Goal: Information Seeking & Learning: Learn about a topic

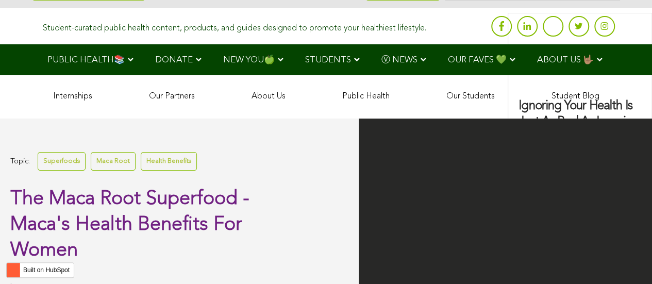
scroll to position [3373, 0]
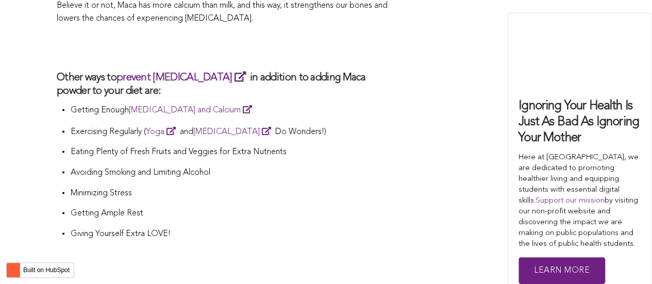
scroll to position [3241, 0]
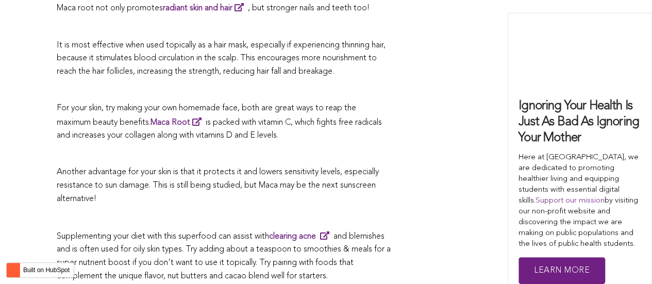
click at [379, 168] on span "Another advantage for your skin is that it protects it and lowers sensitivity l…" at bounding box center [218, 185] width 322 height 35
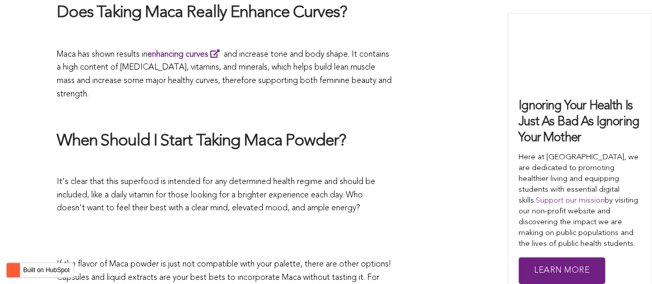
scroll to position [3159, 0]
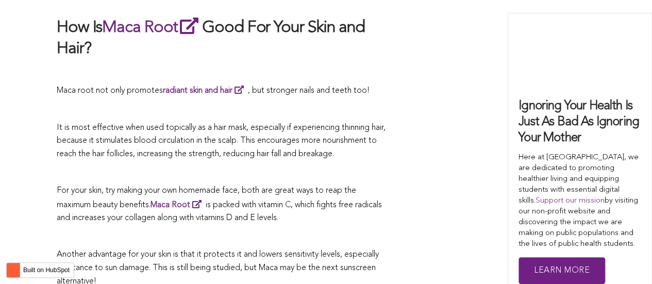
click at [346, 166] on p at bounding box center [224, 172] width 335 height 13
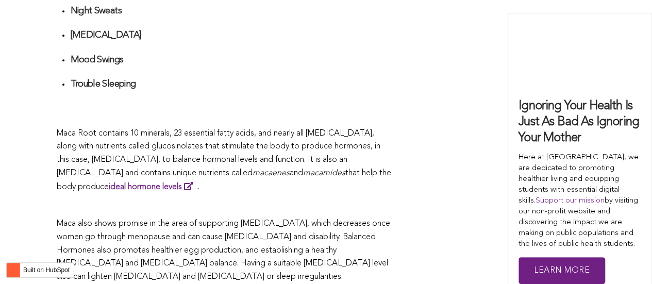
click at [320, 142] on p "Maca Root contains 10 minerals, 23 essential fatty acids, and nearly all [MEDIC…" at bounding box center [224, 160] width 335 height 67
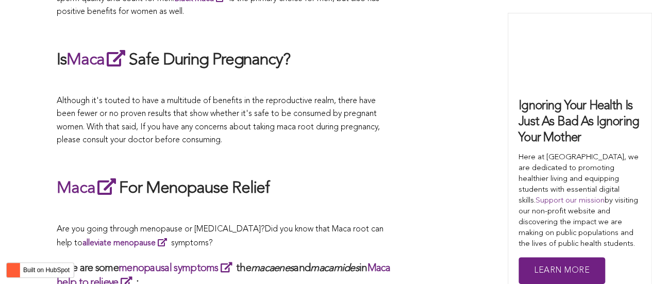
click at [316, 153] on p at bounding box center [224, 159] width 335 height 13
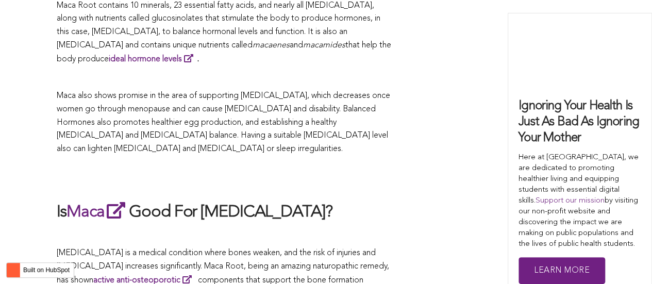
scroll to position [1914, 0]
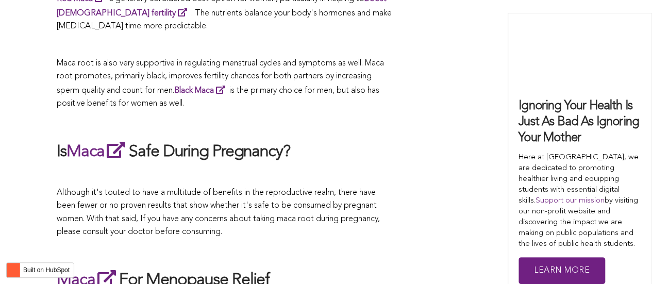
click at [341, 142] on h2 "Is Maca Safe During Pregnancy?" at bounding box center [224, 152] width 335 height 24
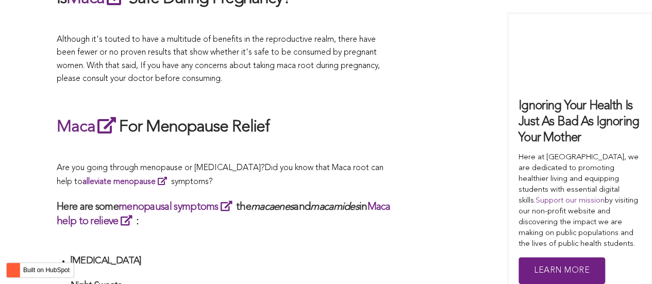
click at [251, 143] on p at bounding box center [224, 149] width 335 height 13
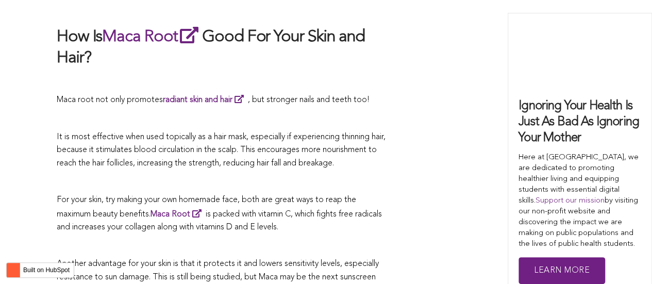
scroll to position [1628, 0]
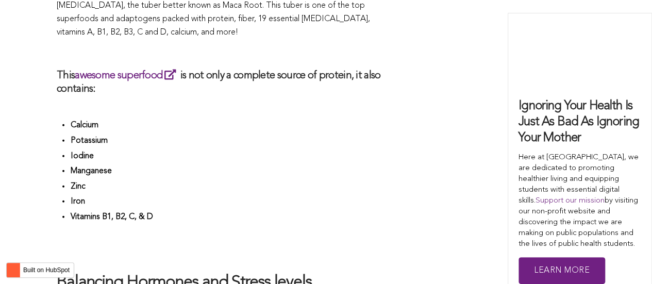
scroll to position [1860, 0]
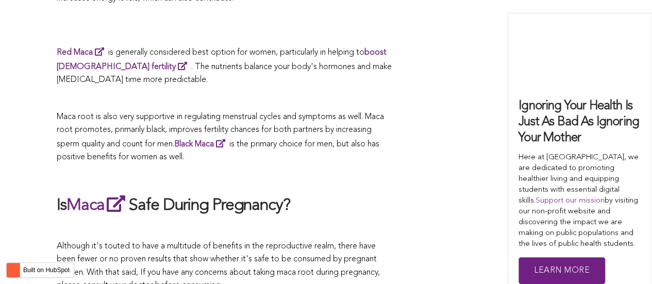
click at [268, 142] on p "Maca root is also very supportive in regulating menstrual cycles and symptoms a…" at bounding box center [224, 138] width 335 height 54
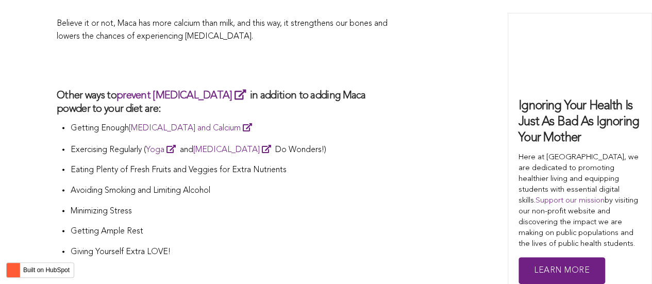
scroll to position [1791, 0]
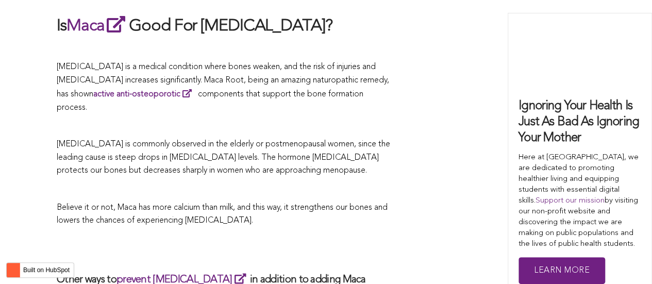
click at [327, 142] on p "[MEDICAL_DATA] is commonly observed in the elderly or postmenopausal women, sin…" at bounding box center [224, 158] width 335 height 40
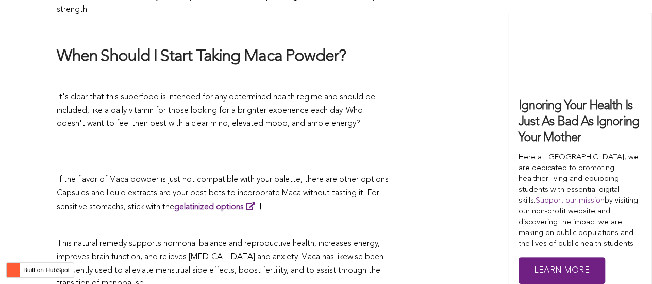
scroll to position [1993, 0]
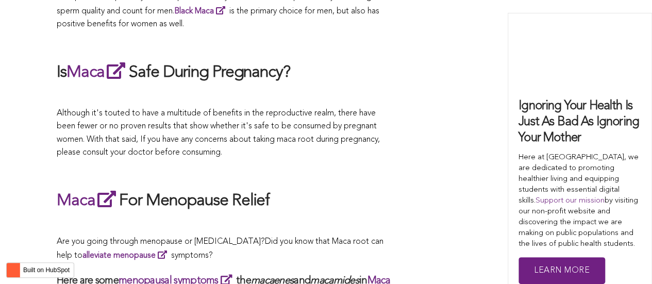
click at [356, 142] on p "Although it's touted to have a multitude of benefits in the reproductive realm,…" at bounding box center [224, 133] width 335 height 53
click at [288, 136] on p "Although it's touted to have a multitude of benefits in the reproductive realm,…" at bounding box center [224, 133] width 335 height 53
